Goal: Transaction & Acquisition: Purchase product/service

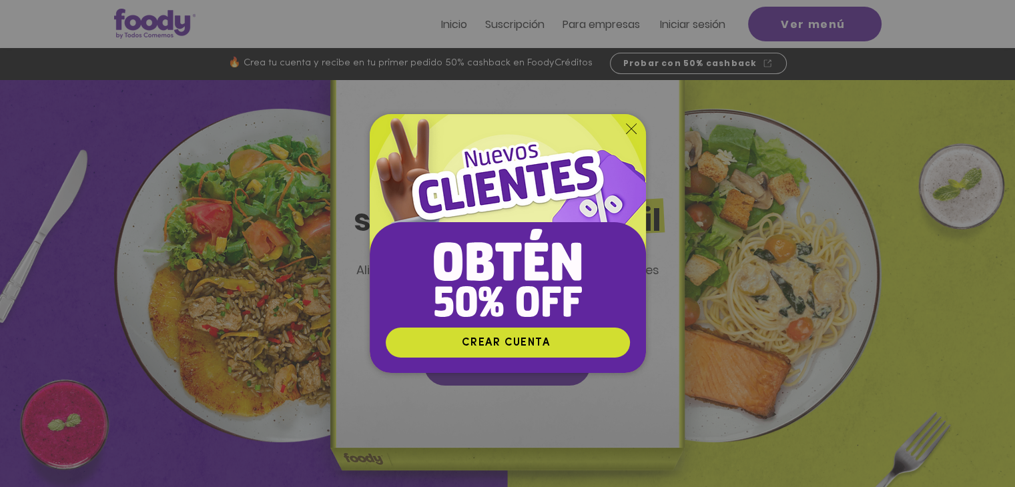
click at [627, 127] on icon "Volver al sitio" at bounding box center [631, 128] width 11 height 11
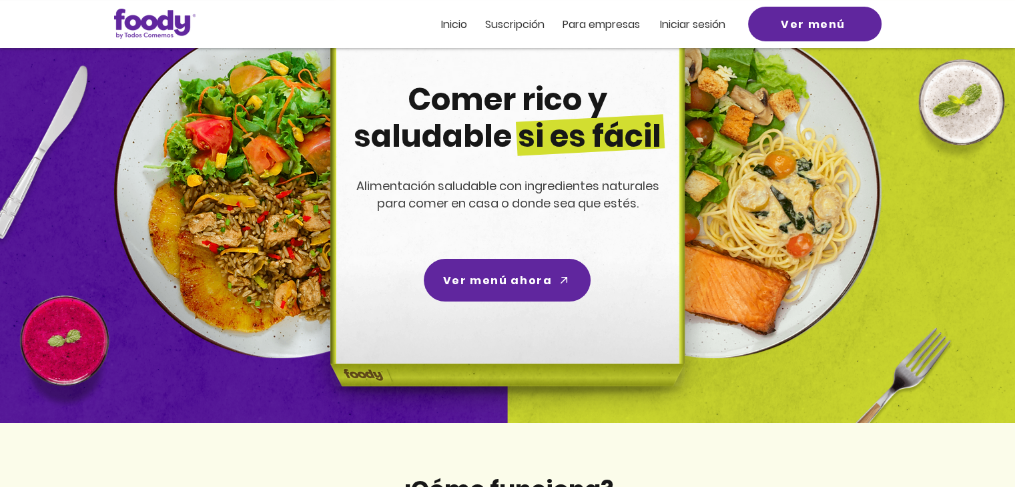
scroll to position [85, 0]
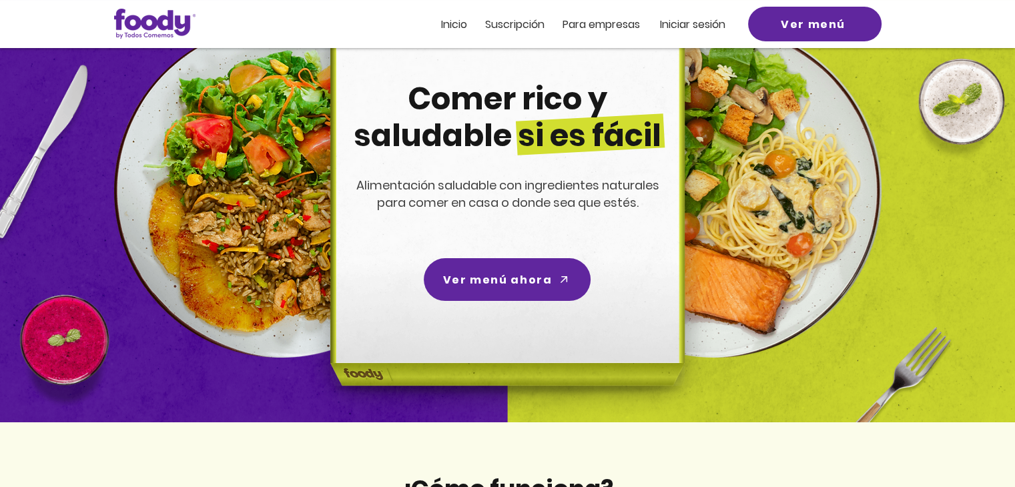
drag, startPoint x: 595, startPoint y: 33, endPoint x: 576, endPoint y: 11, distance: 28.8
click at [576, 11] on div at bounding box center [507, 24] width 1015 height 48
click at [575, 21] on span "ra empresas" at bounding box center [607, 24] width 65 height 15
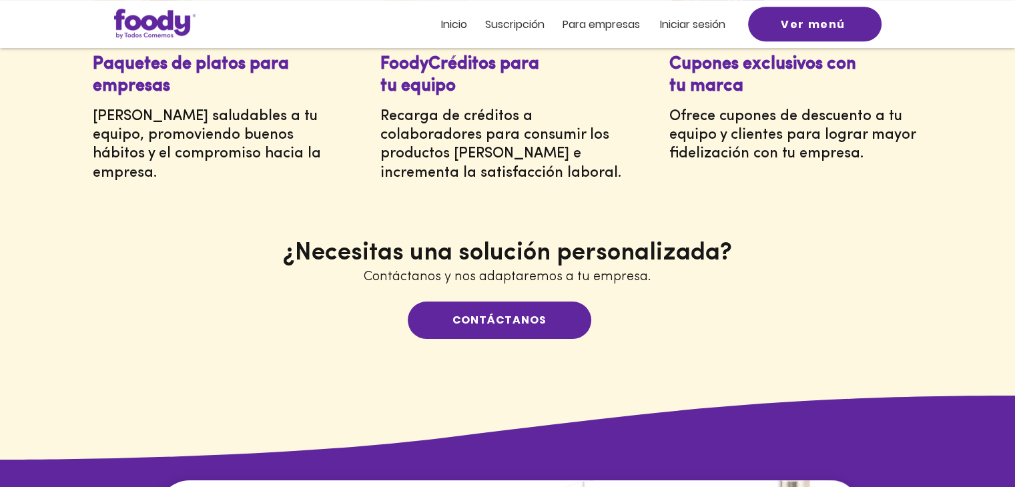
scroll to position [816, 0]
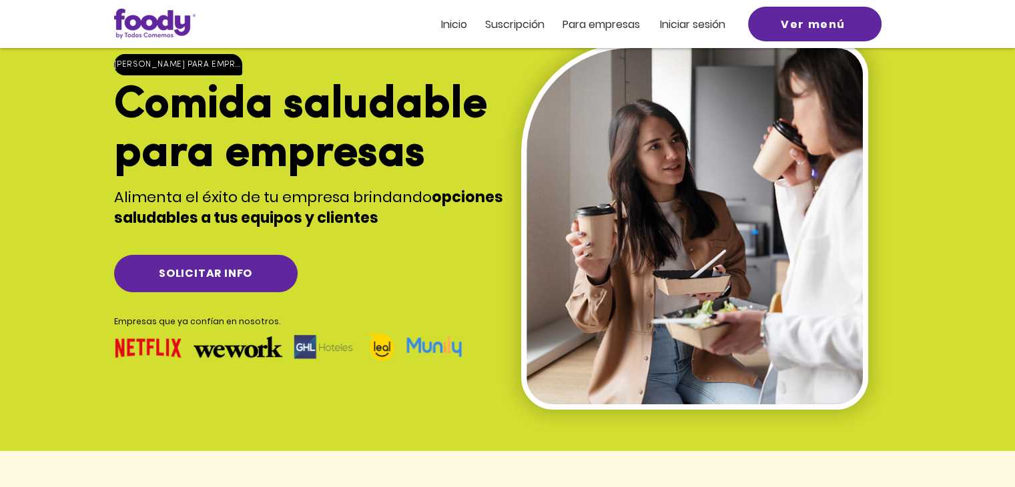
scroll to position [0, 0]
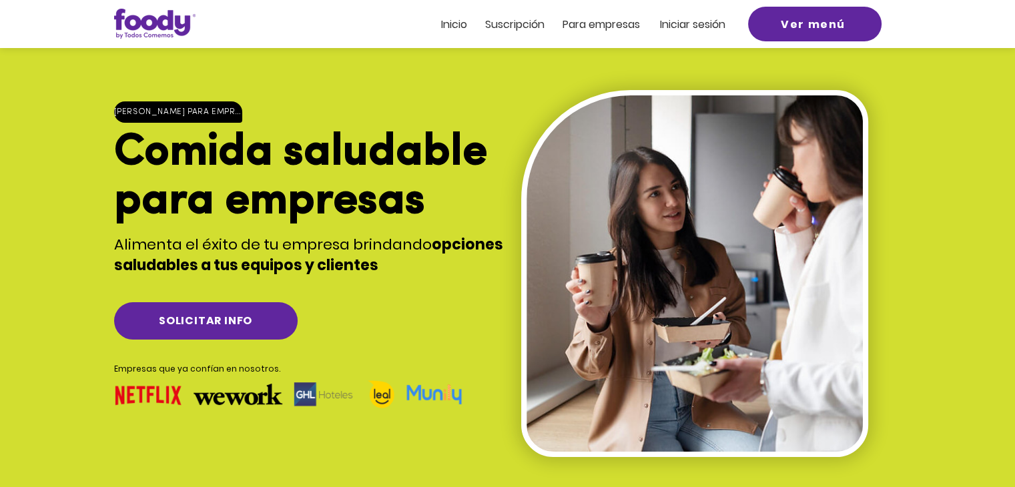
click at [466, 39] on div at bounding box center [507, 24] width 1015 height 48
click at [452, 28] on span "Inicio" at bounding box center [454, 24] width 26 height 15
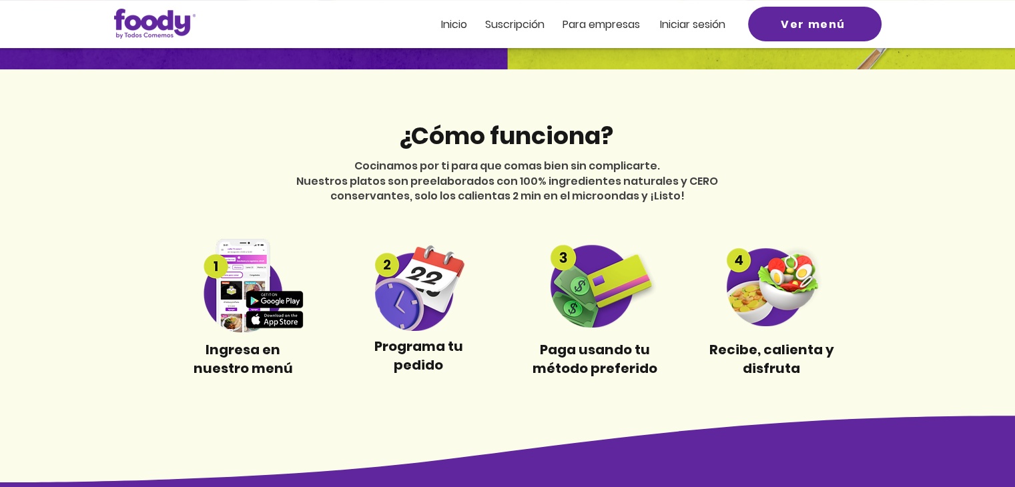
scroll to position [419, 0]
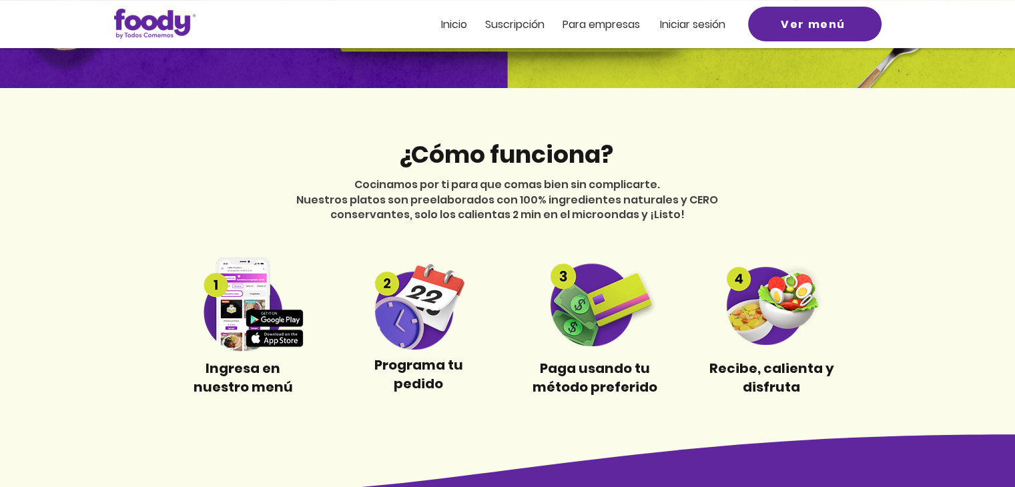
click at [267, 342] on img at bounding box center [243, 305] width 125 height 94
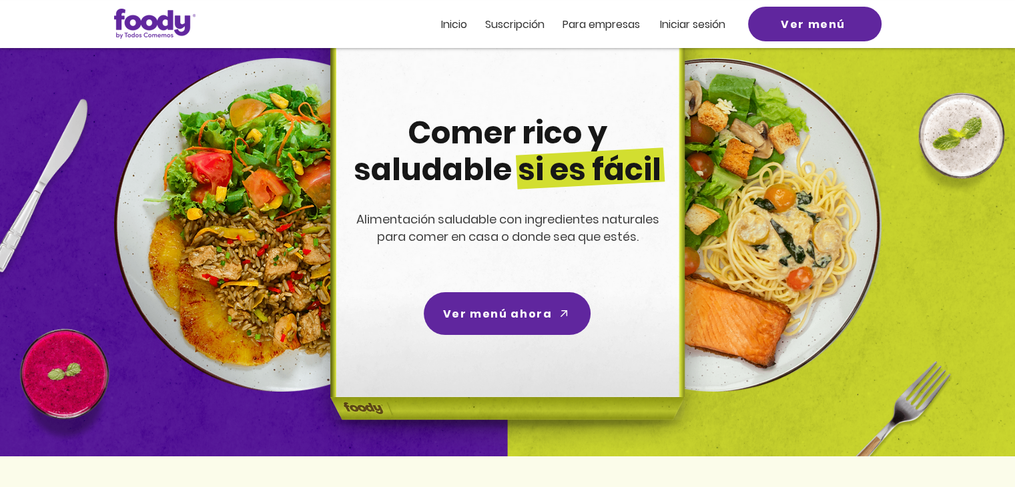
scroll to position [0, 0]
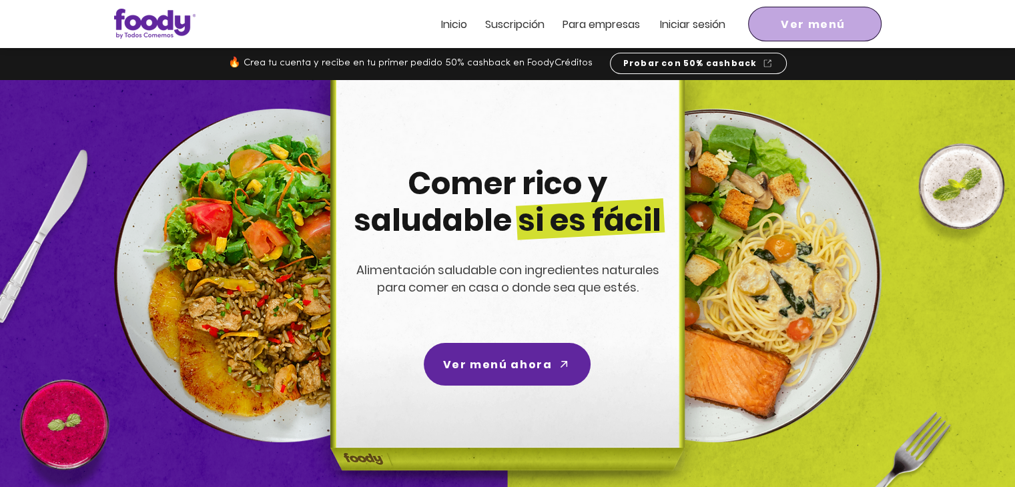
click at [801, 19] on span "Ver menú" at bounding box center [813, 24] width 65 height 17
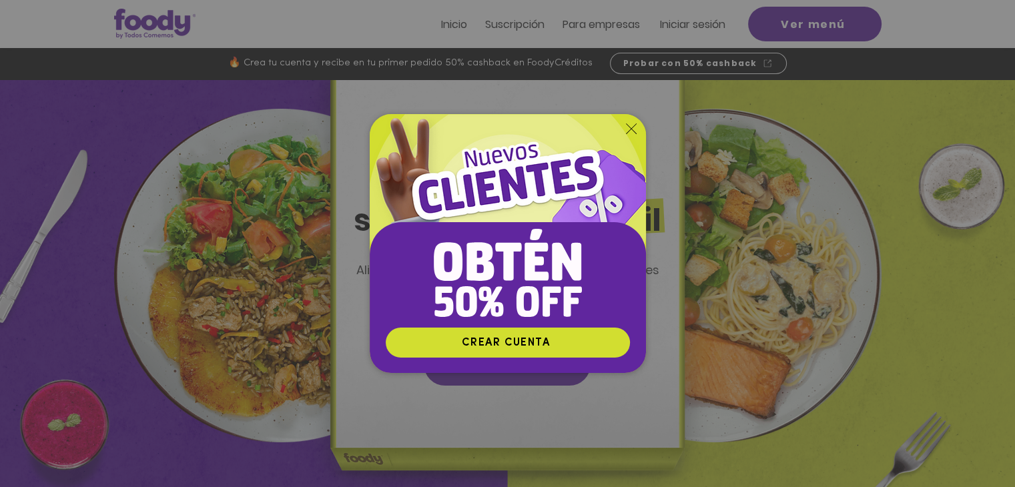
click at [631, 127] on icon "Volver al sitio" at bounding box center [631, 128] width 11 height 11
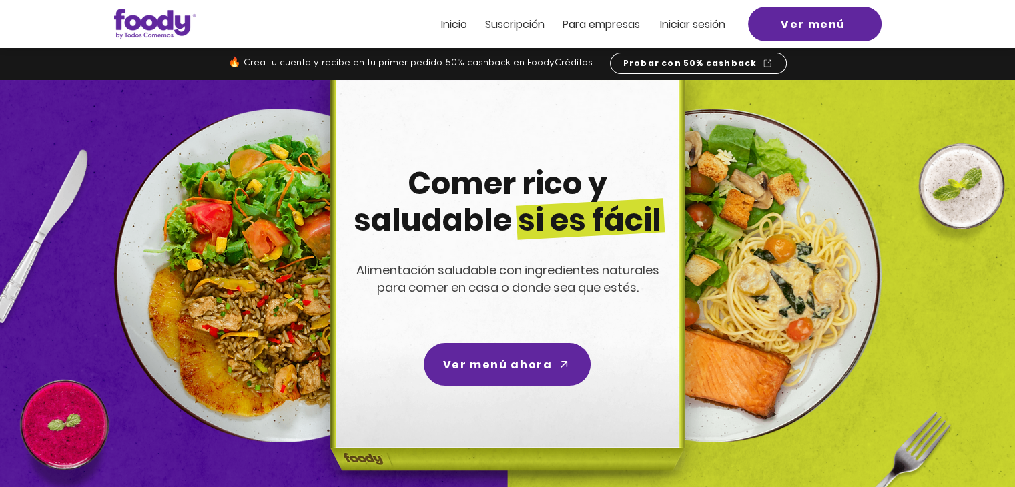
click at [560, 202] on span "Comer rico y saludable si es fácil" at bounding box center [508, 201] width 308 height 79
click at [591, 184] on span "Comer rico y saludable si es fácil" at bounding box center [508, 201] width 308 height 79
drag, startPoint x: 591, startPoint y: 184, endPoint x: 614, endPoint y: 201, distance: 29.1
click at [614, 201] on span "Comer rico y saludable si es fácil" at bounding box center [508, 201] width 308 height 79
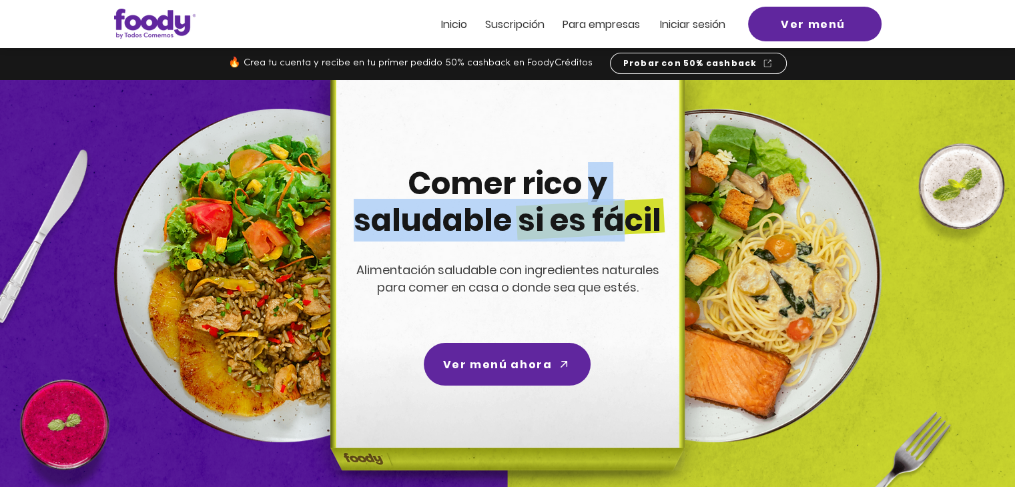
click at [614, 201] on span "Comer rico y saludable si es fácil" at bounding box center [508, 201] width 308 height 79
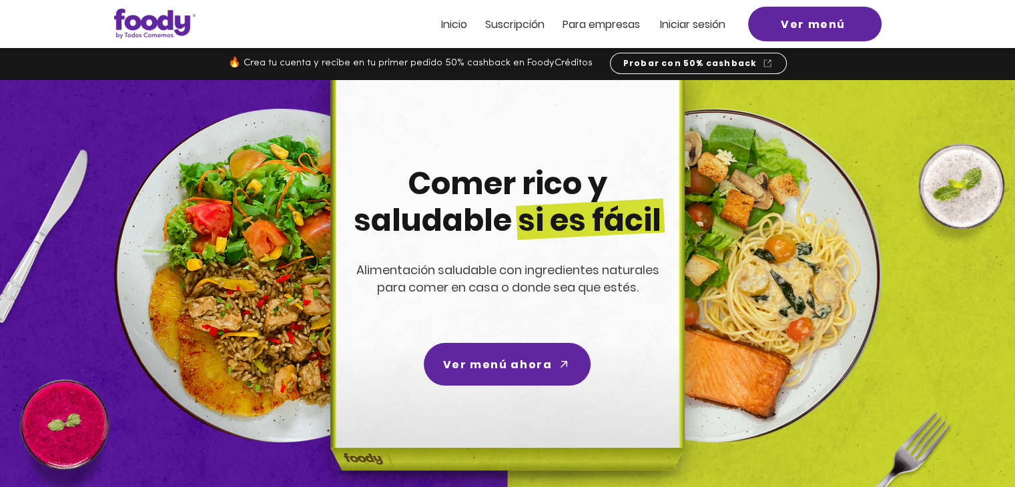
click at [659, 215] on span "Comer rico y saludable si es fácil" at bounding box center [508, 201] width 308 height 79
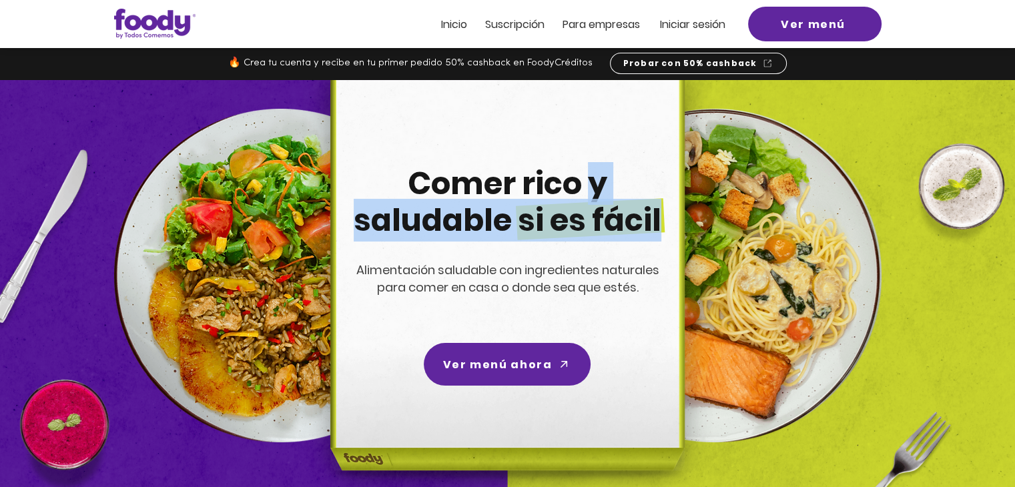
drag, startPoint x: 659, startPoint y: 215, endPoint x: 590, endPoint y: 189, distance: 74.1
click at [590, 189] on span "Comer rico y saludable si es fácil" at bounding box center [508, 201] width 308 height 79
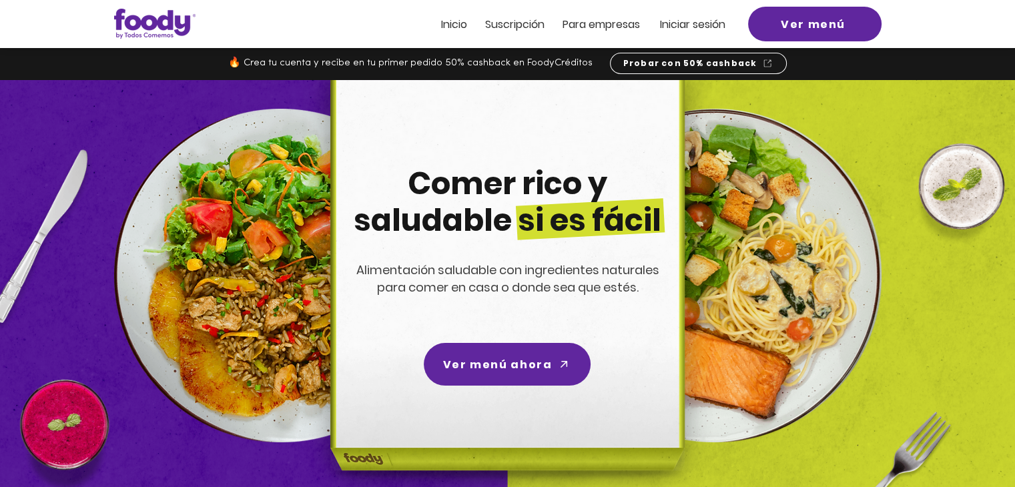
click at [591, 182] on span "Comer rico y saludable si es fácil" at bounding box center [508, 201] width 308 height 79
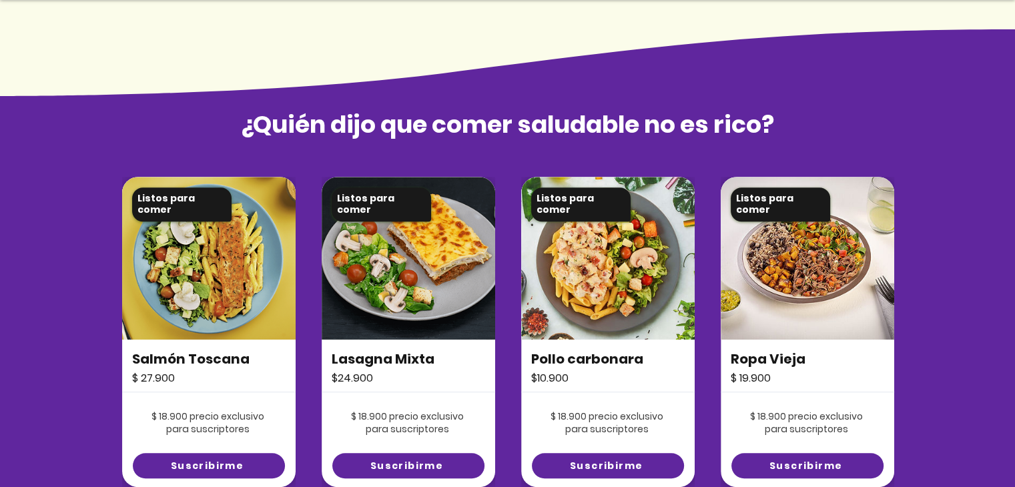
scroll to position [1003, 0]
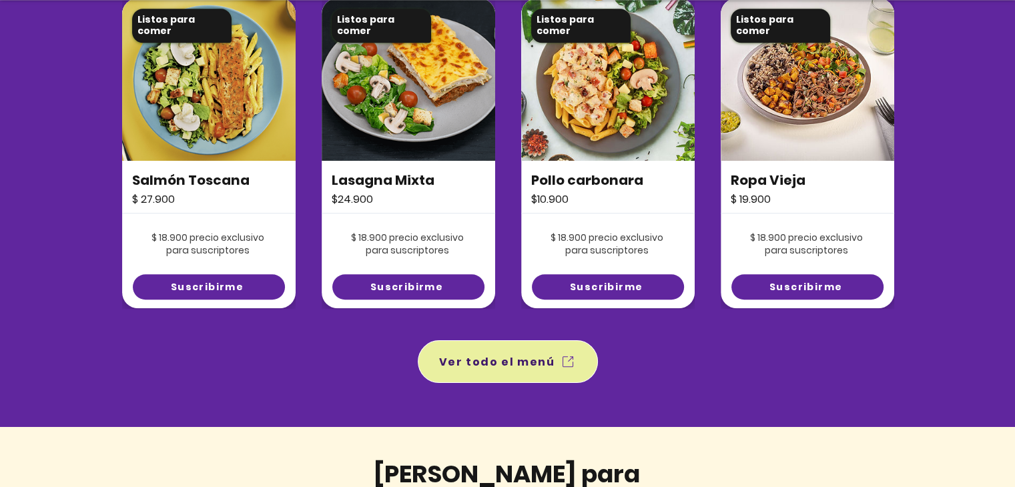
click at [507, 346] on span "Ver todo el menú" at bounding box center [507, 361] width 175 height 37
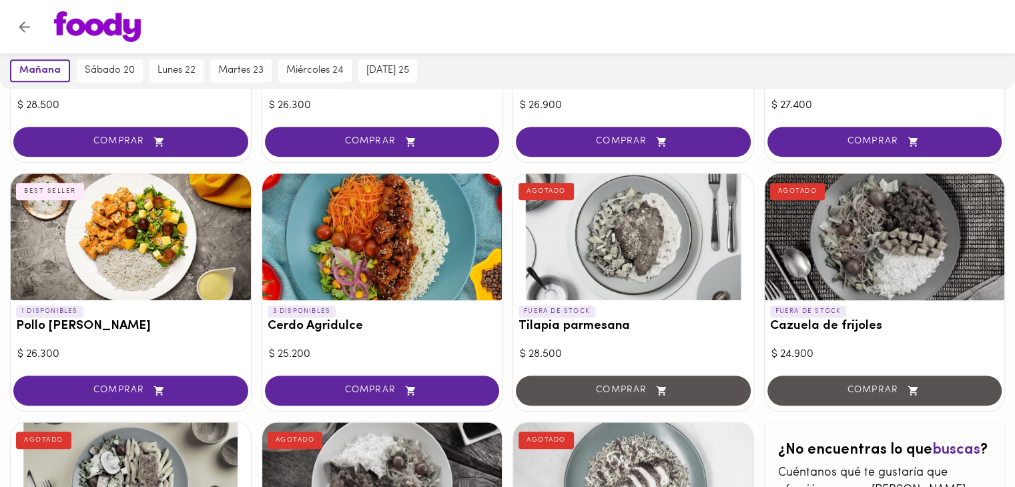
scroll to position [1022, 0]
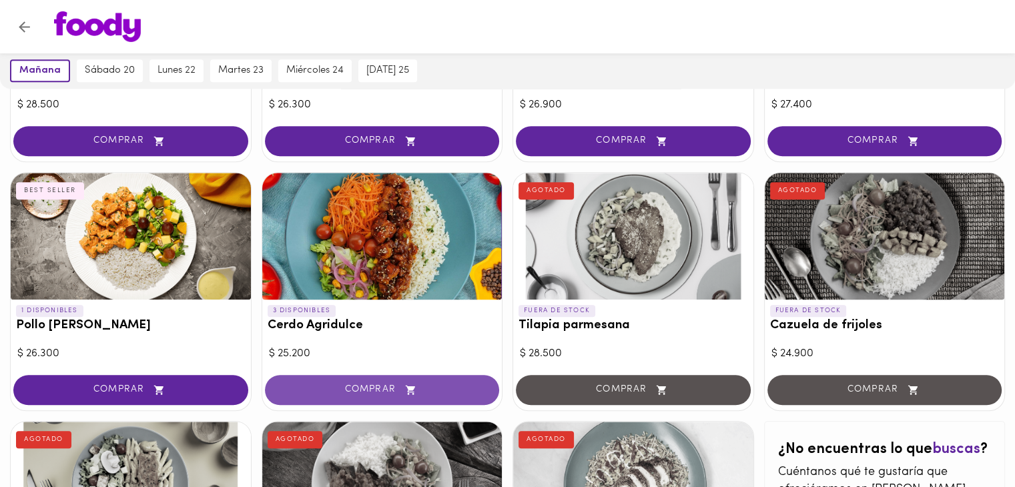
click at [310, 378] on button "COMPRAR" at bounding box center [382, 390] width 235 height 30
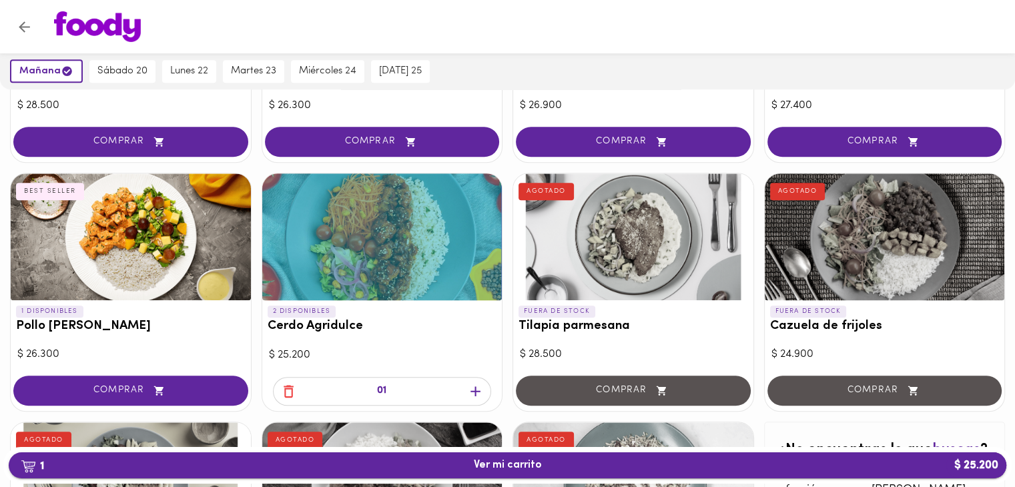
click at [453, 464] on span "1 Ver mi carrito $ 25.200" at bounding box center [507, 465] width 976 height 13
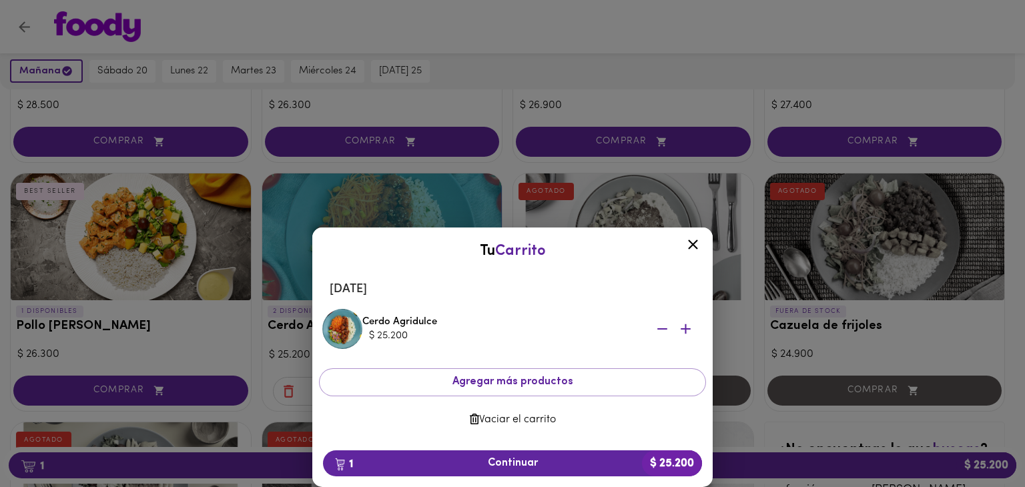
click at [517, 422] on span "Vaciar el carrito" at bounding box center [513, 420] width 366 height 13
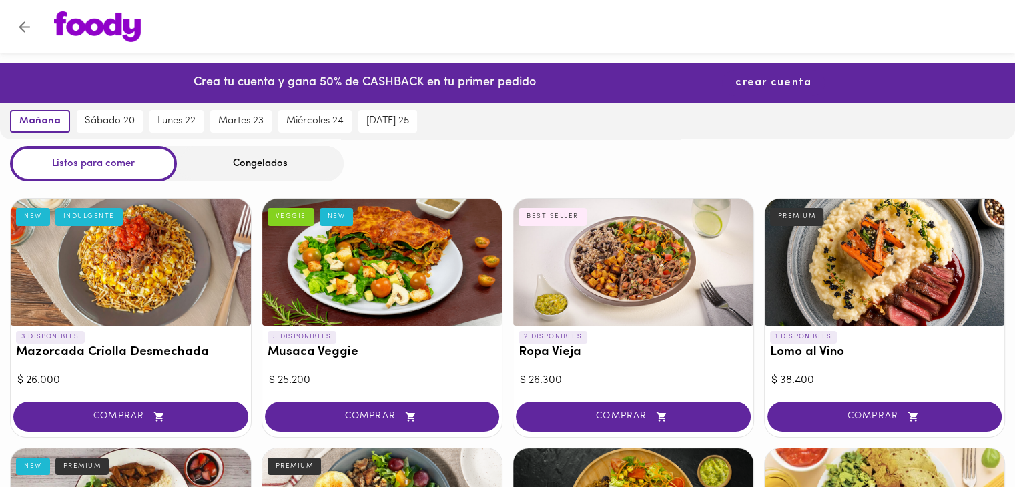
click at [753, 95] on button "crear cuenta" at bounding box center [773, 83] width 103 height 26
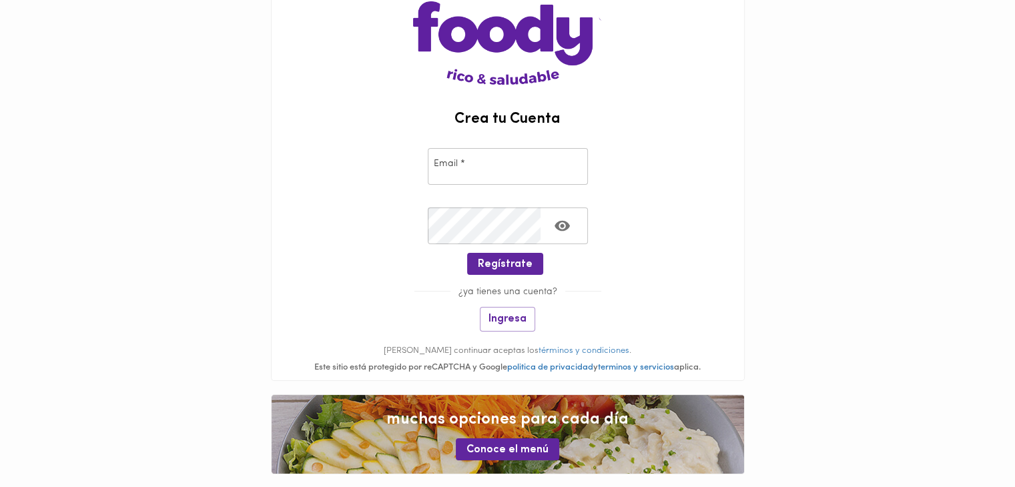
scroll to position [100, 0]
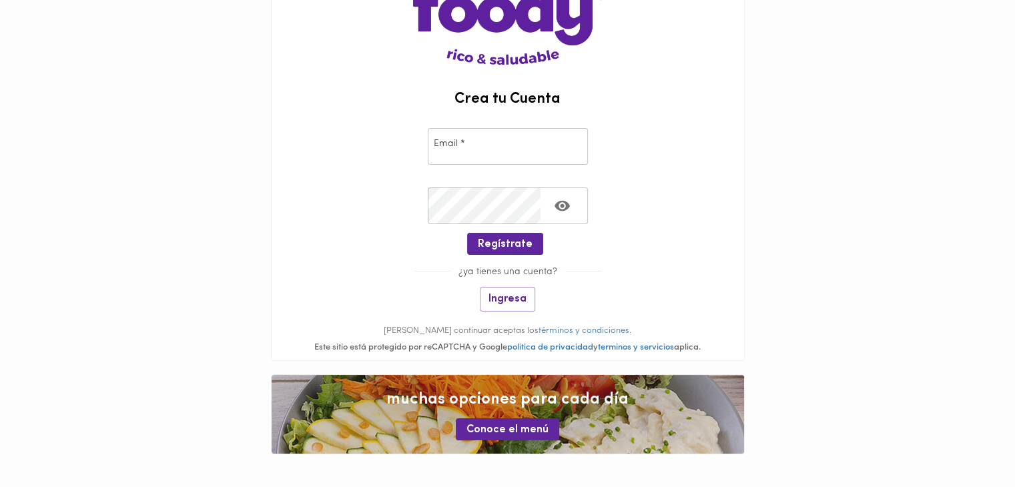
click at [665, 310] on div "Crea tu Cuenta Email * Email * Crear Contraseña * Crear Contraseña * Regístrate…" at bounding box center [508, 225] width 472 height 269
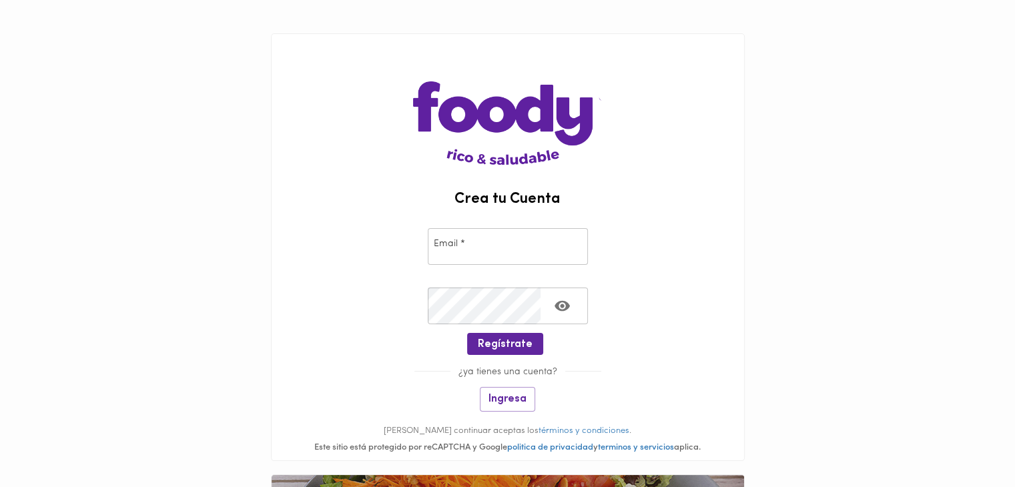
scroll to position [0, 0]
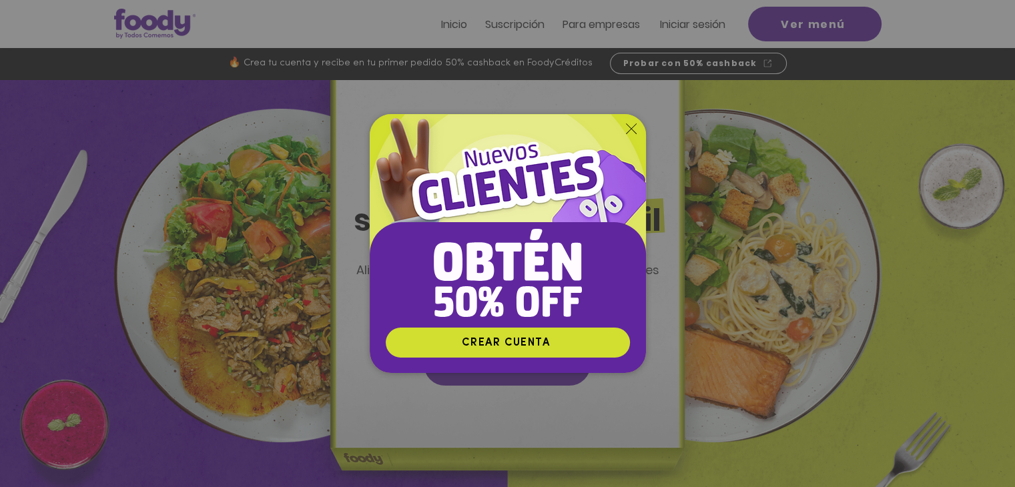
click at [629, 129] on icon "Volver al sitio" at bounding box center [631, 128] width 11 height 11
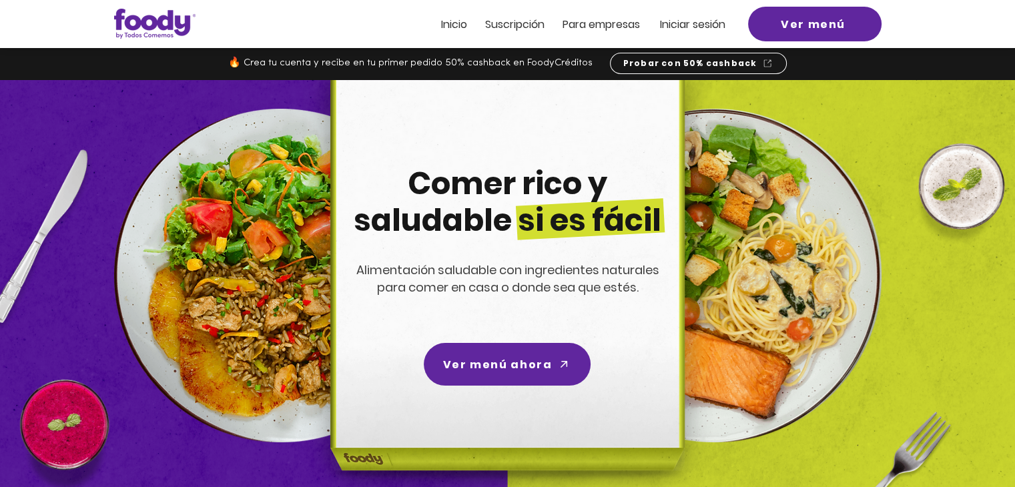
click at [505, 25] on span "Suscripción" at bounding box center [514, 24] width 59 height 15
